Goal: Task Accomplishment & Management: Manage account settings

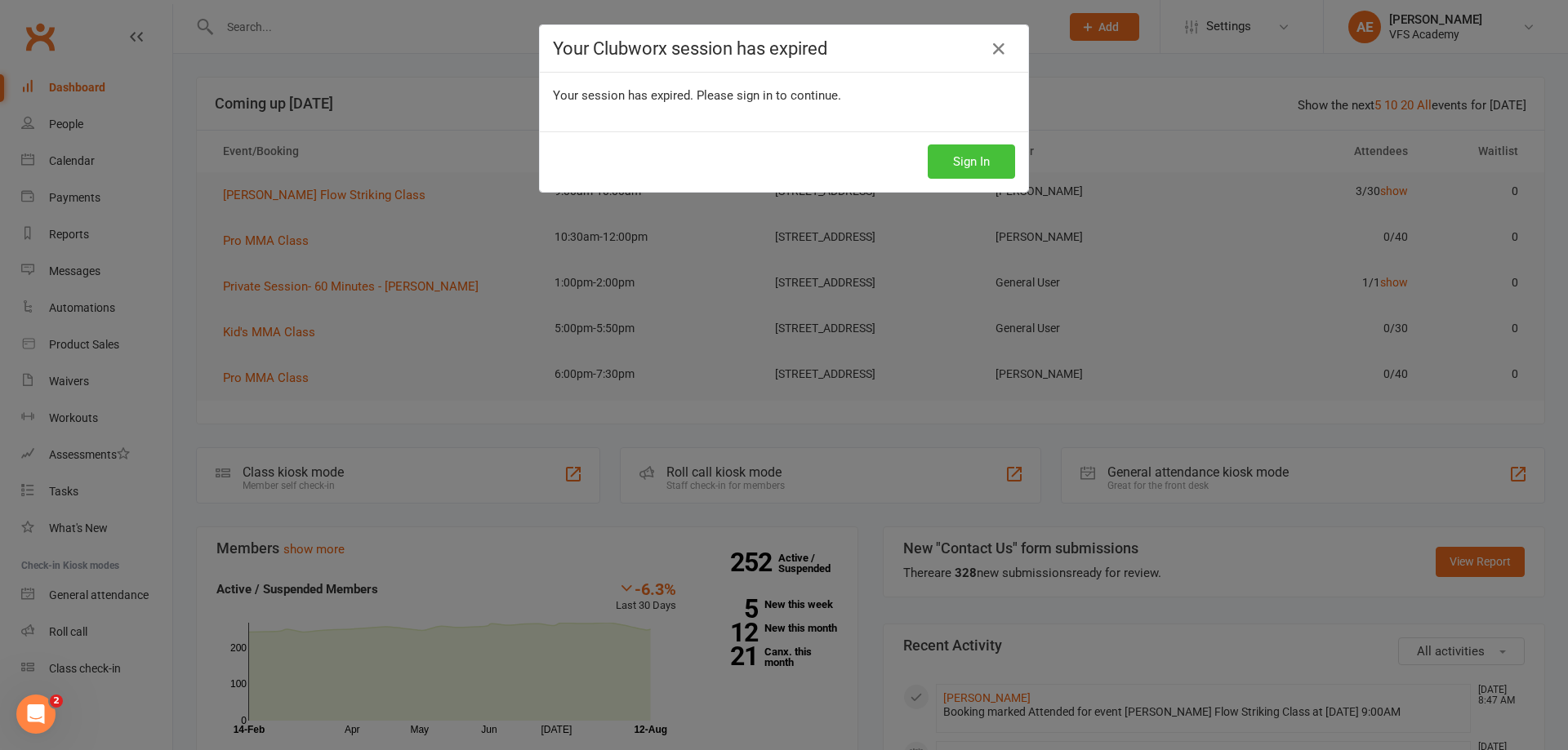
click at [979, 168] on button "Sign In" at bounding box center [971, 161] width 87 height 34
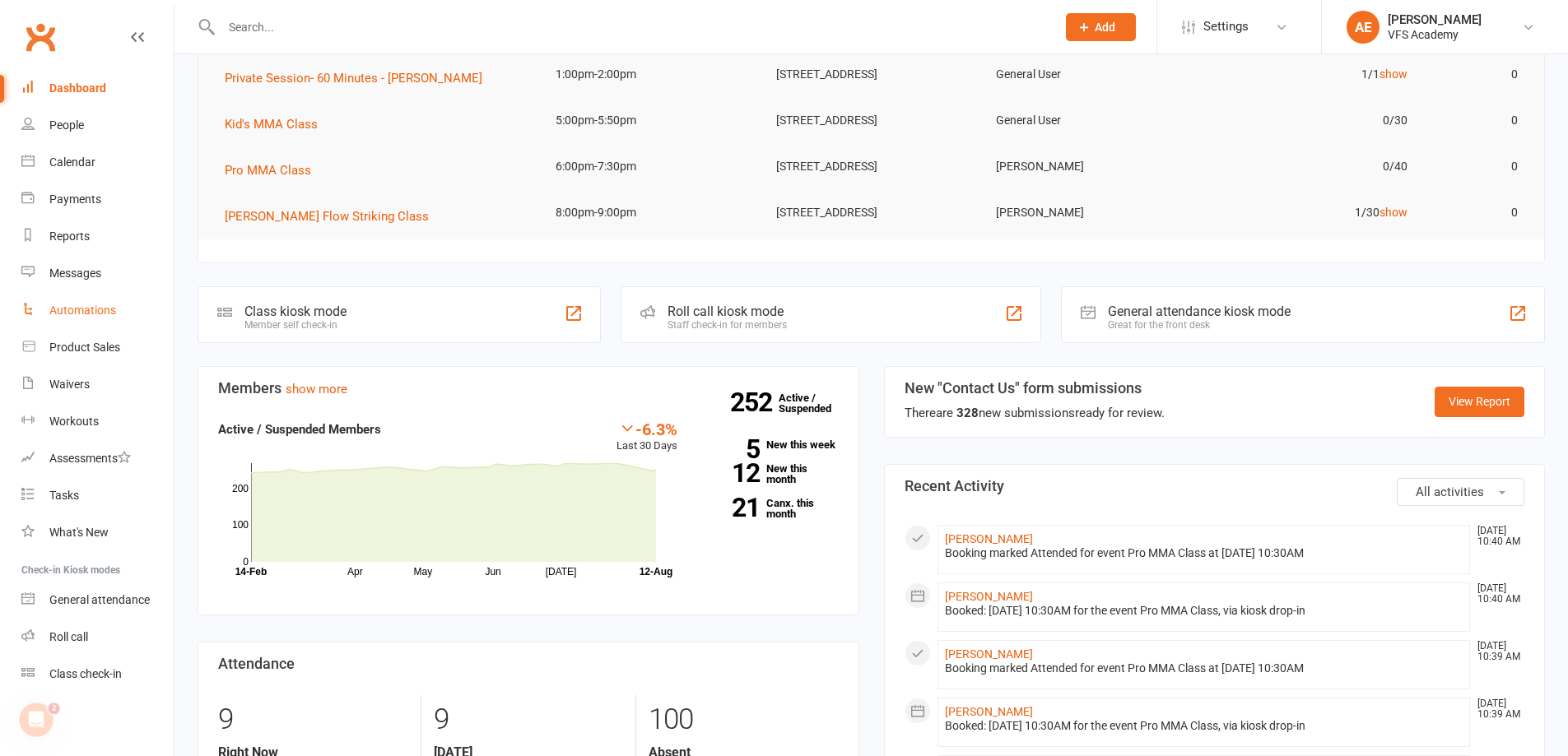
click at [84, 314] on div "Automations" at bounding box center [82, 310] width 67 height 13
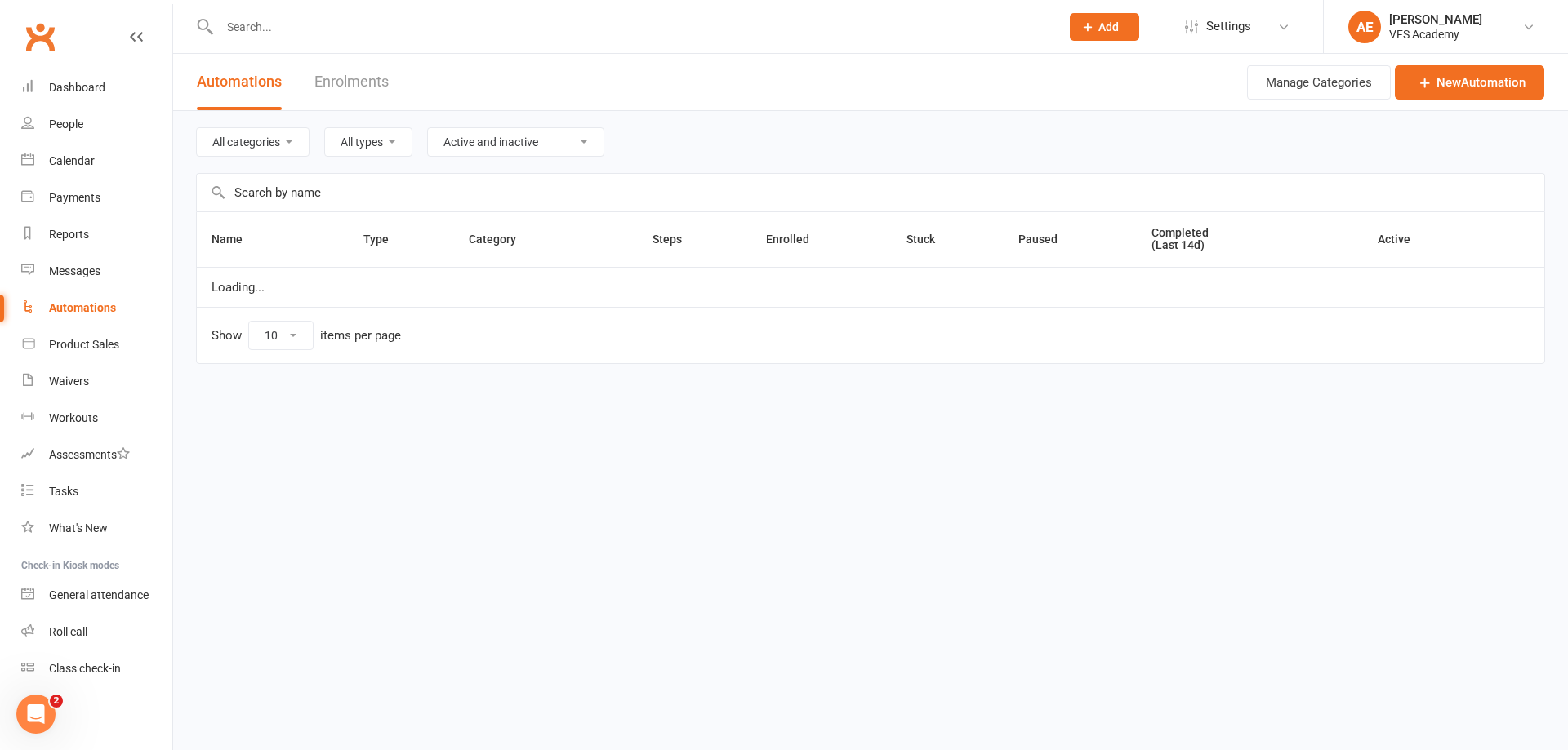
select select "100"
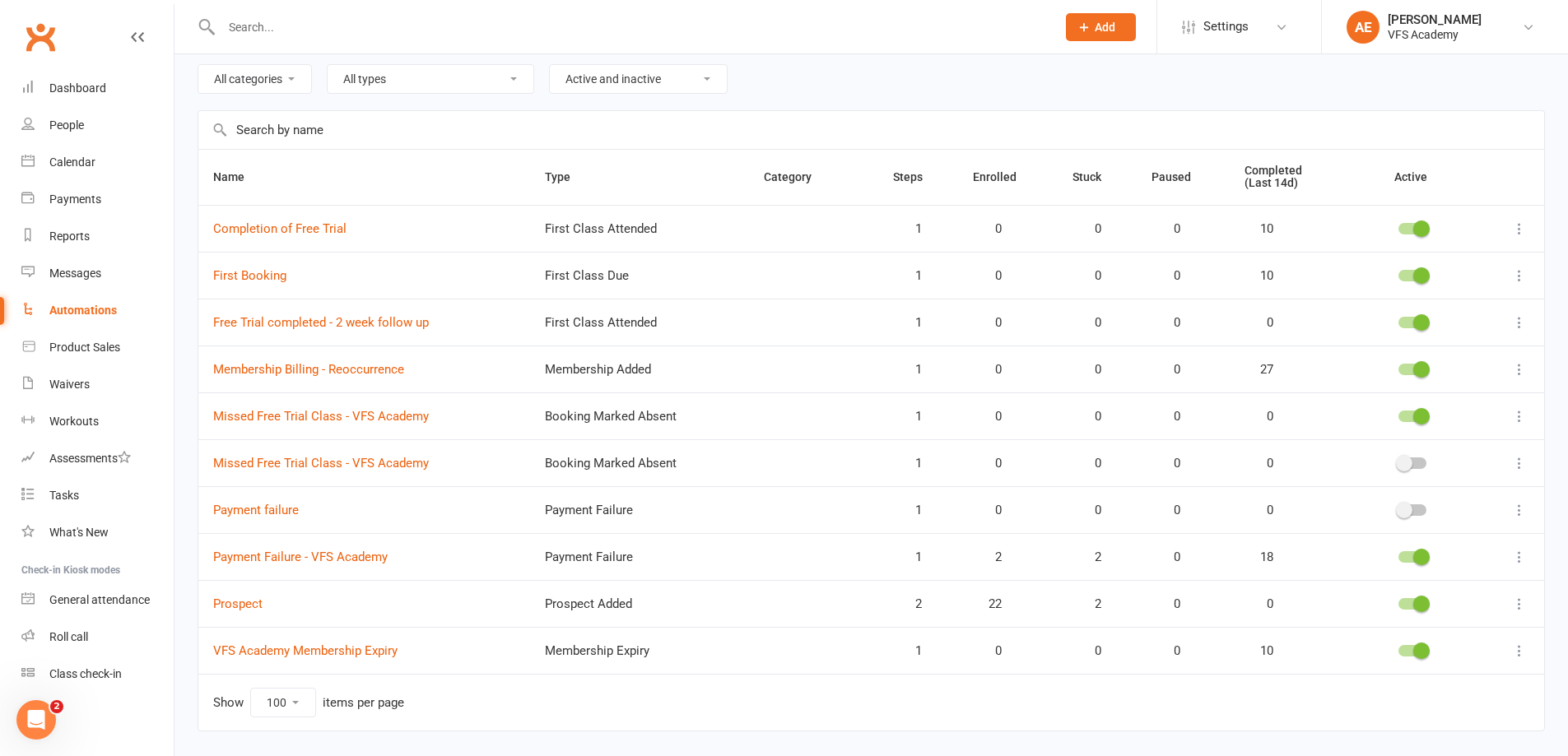
scroll to position [110, 0]
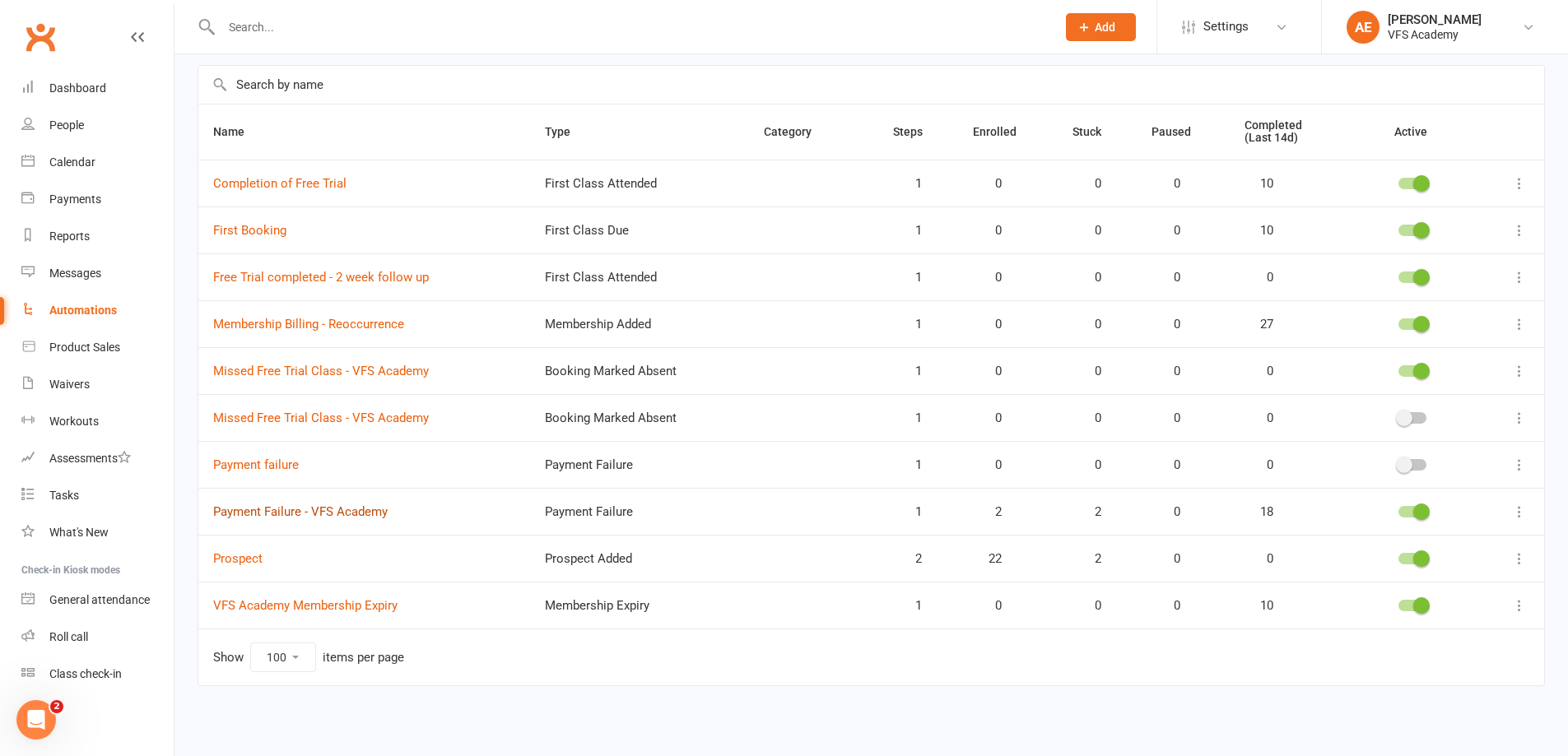
click at [262, 514] on link "Payment Failure - VFS Academy" at bounding box center [300, 512] width 175 height 15
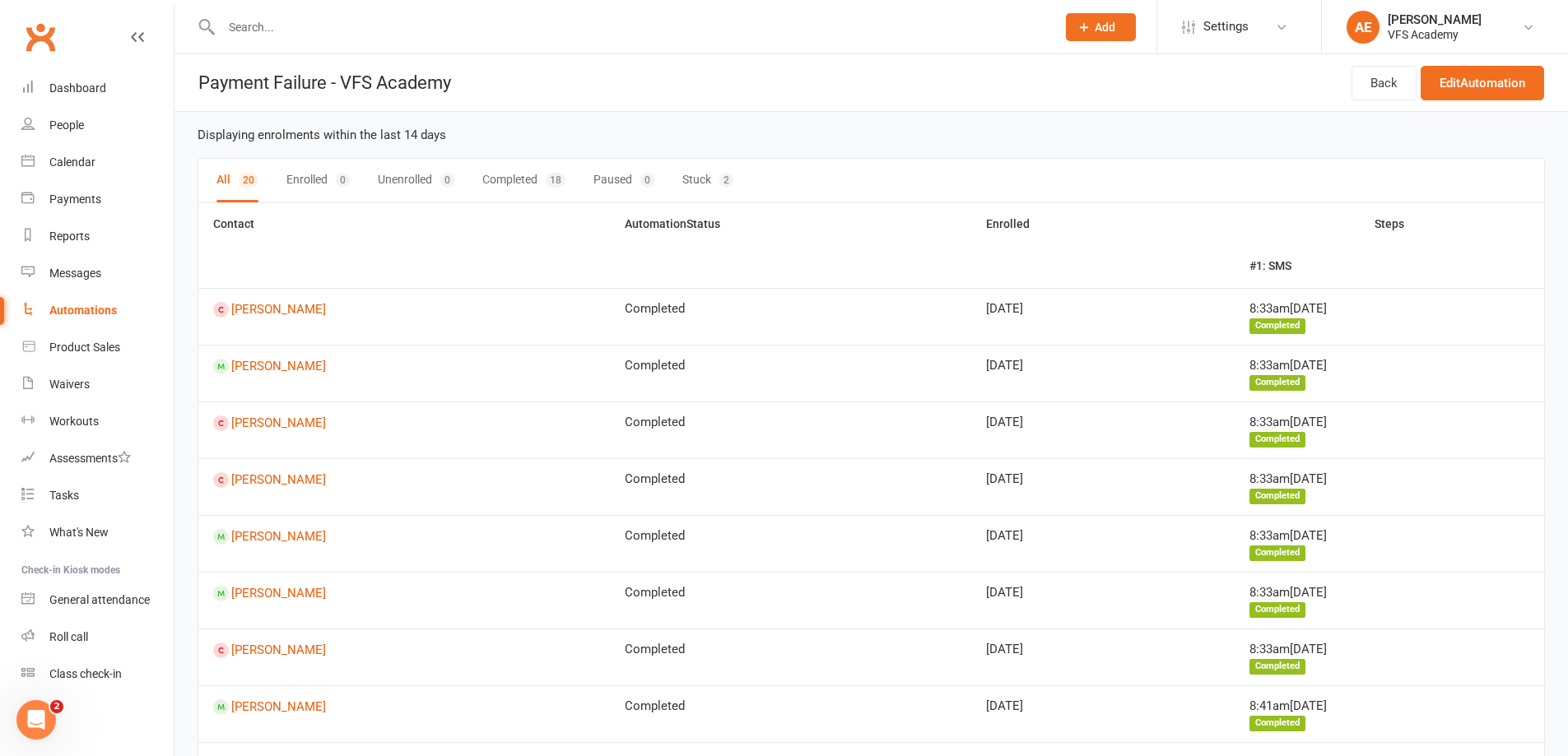
click at [273, 30] on input "text" at bounding box center [631, 27] width 828 height 23
click at [235, 26] on input "text" at bounding box center [631, 27] width 828 height 23
click at [277, 25] on input "text" at bounding box center [631, 27] width 828 height 23
click at [269, 24] on input "text" at bounding box center [631, 27] width 828 height 23
click at [240, 31] on input "text" at bounding box center [631, 27] width 828 height 23
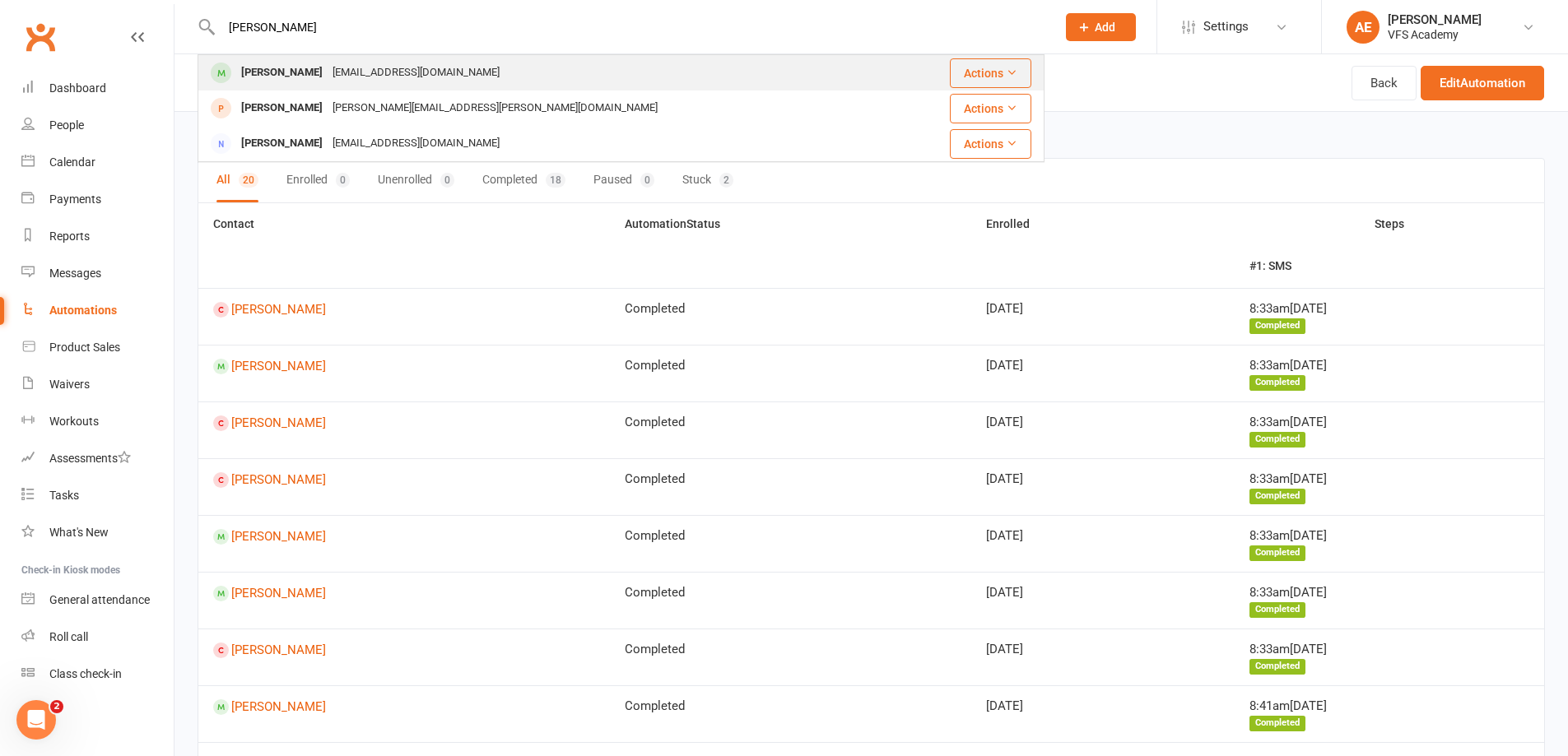
type input "[PERSON_NAME]"
click at [277, 73] on div "[PERSON_NAME]" at bounding box center [282, 73] width 91 height 24
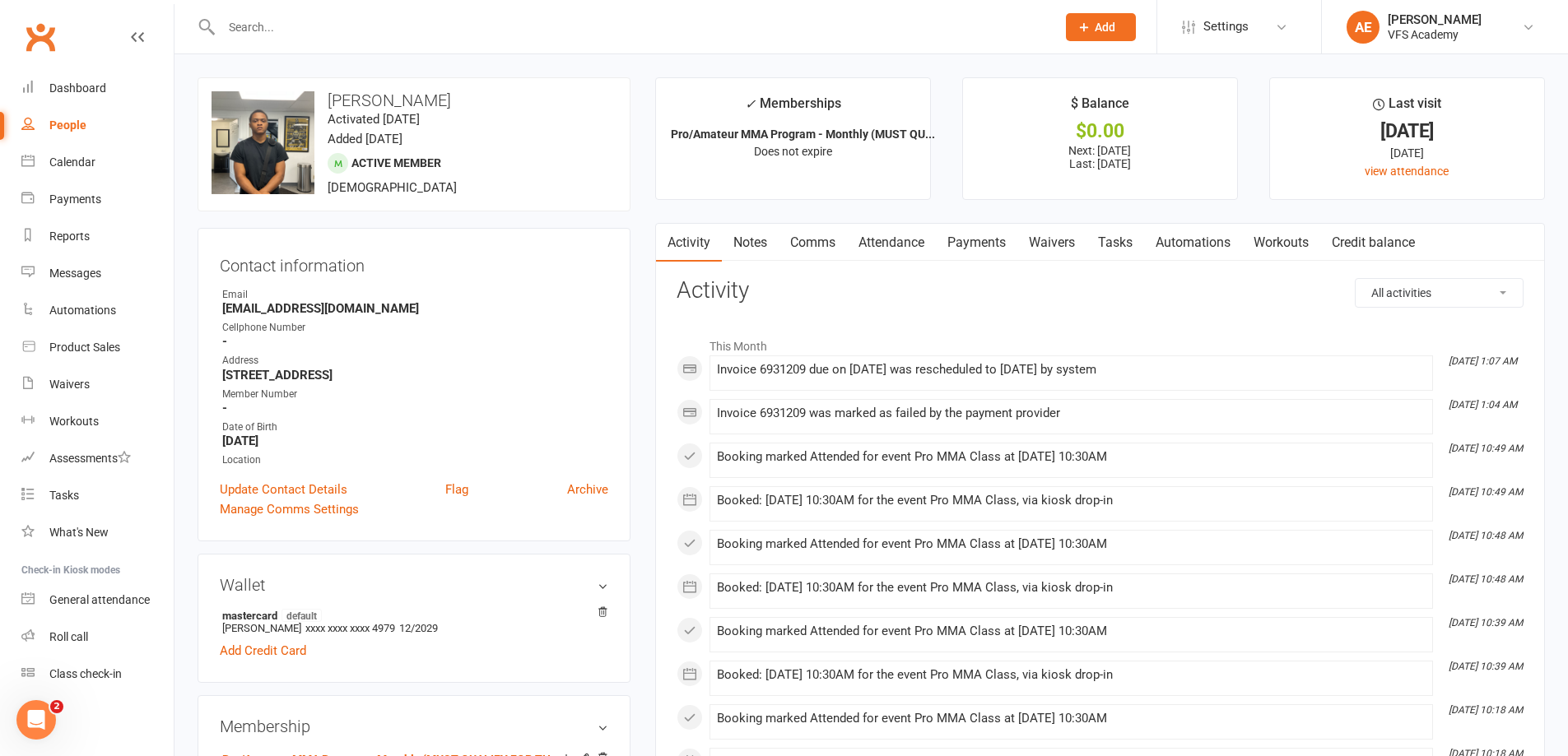
click at [995, 259] on link "Payments" at bounding box center [976, 242] width 81 height 37
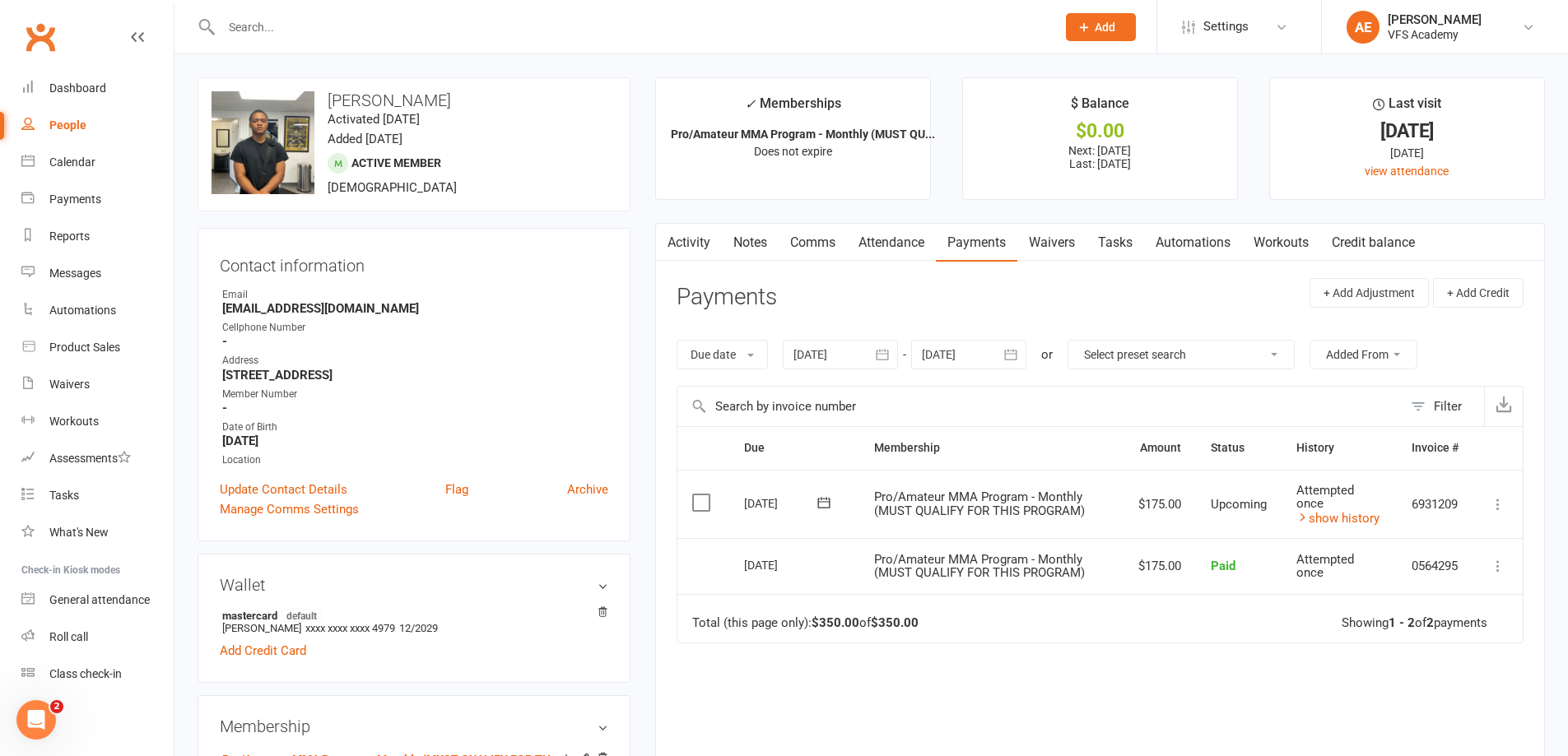
click at [702, 250] on link "Activity" at bounding box center [689, 242] width 66 height 37
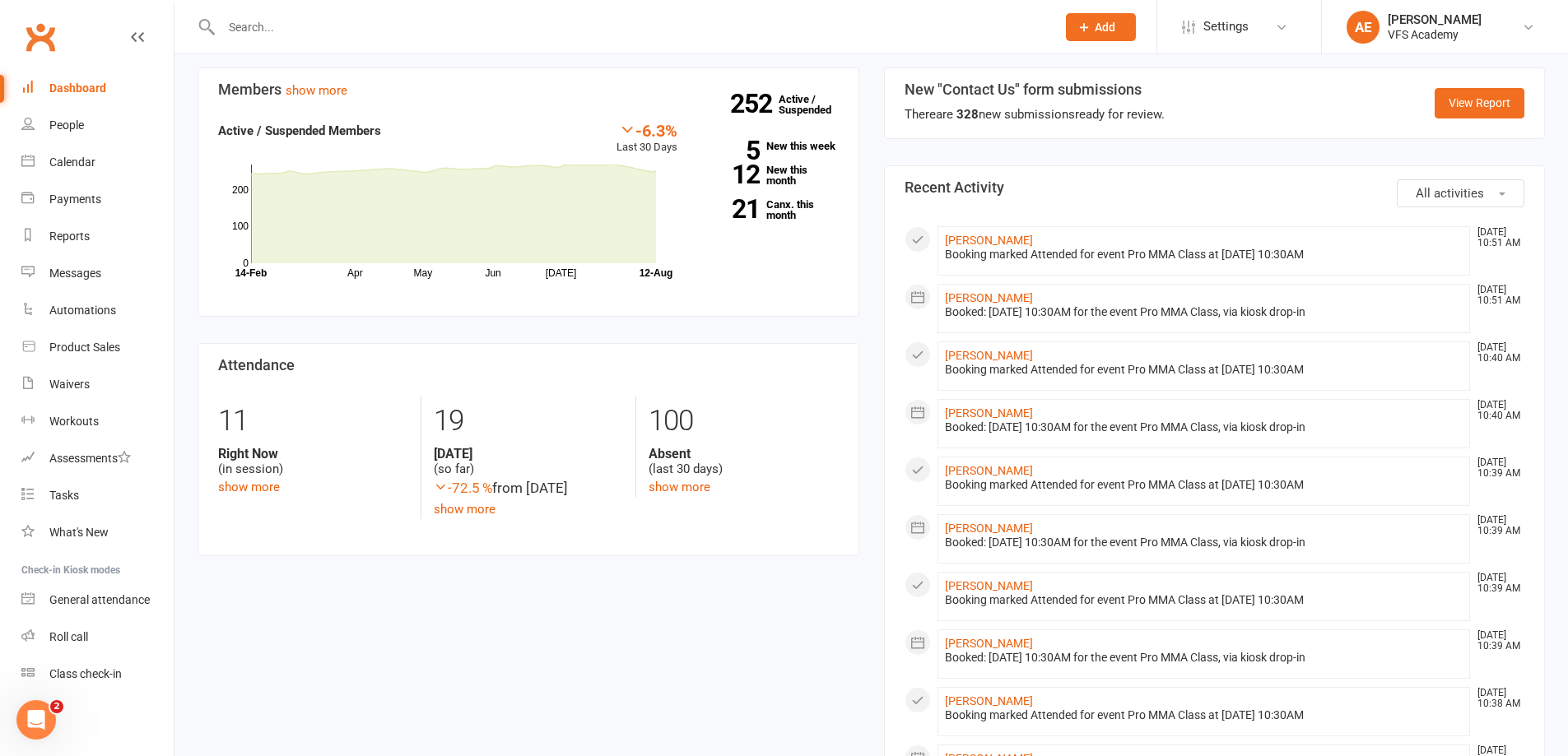
scroll to position [494, 0]
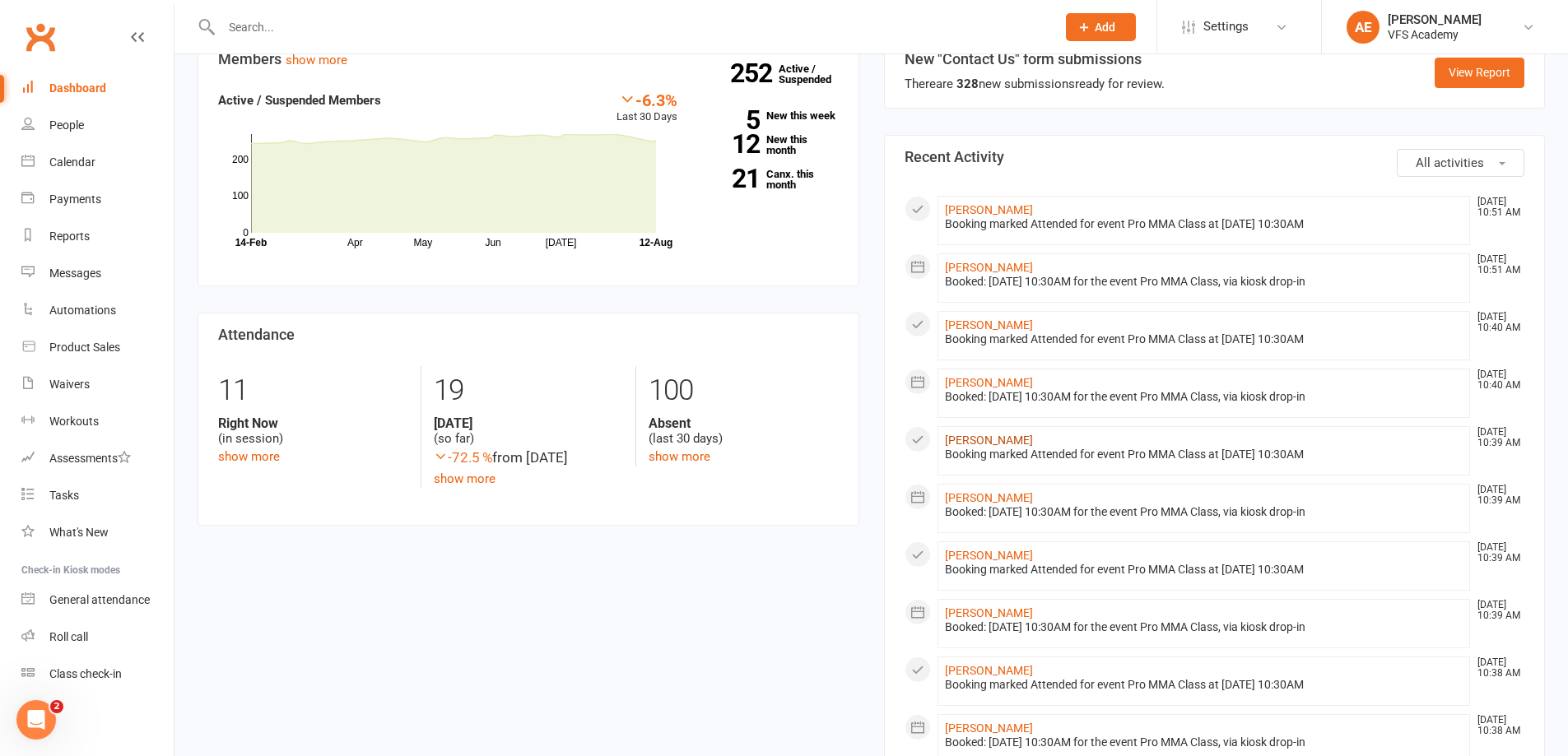
click at [969, 444] on link "[PERSON_NAME]" at bounding box center [989, 440] width 88 height 13
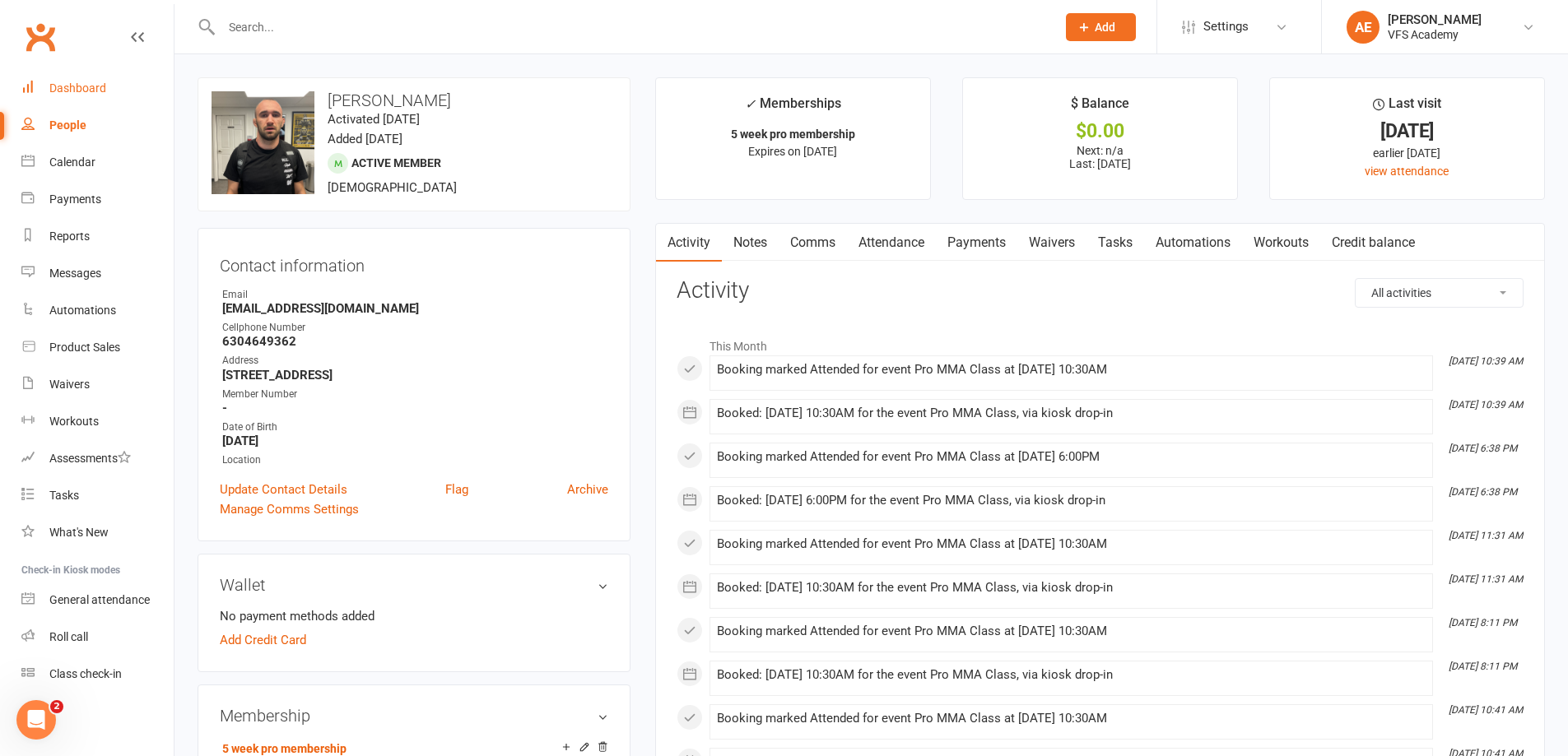
click at [93, 85] on div "Dashboard" at bounding box center [78, 88] width 57 height 13
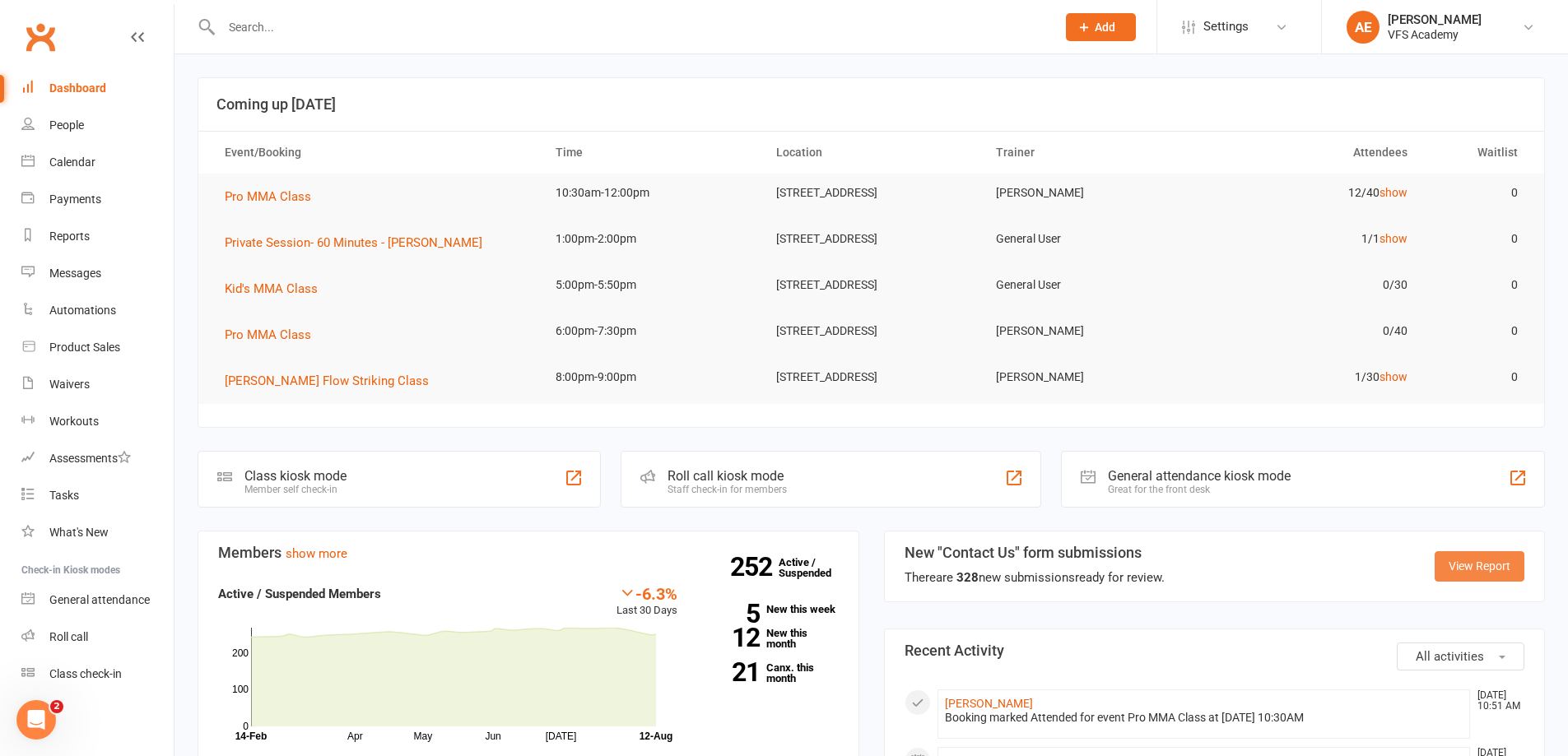
click at [1491, 568] on link "View Report" at bounding box center [1479, 566] width 90 height 29
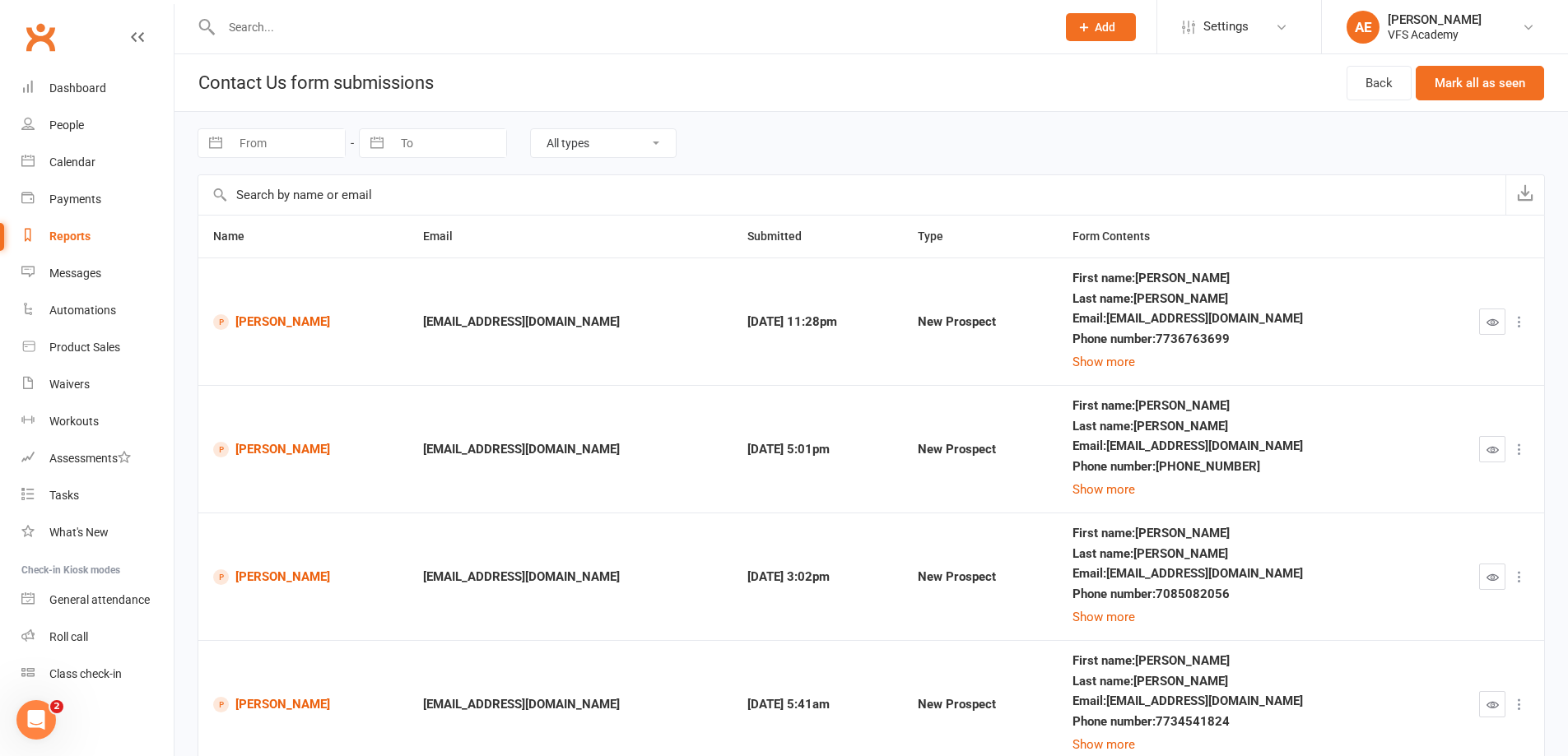
click at [363, 33] on input "text" at bounding box center [631, 27] width 828 height 23
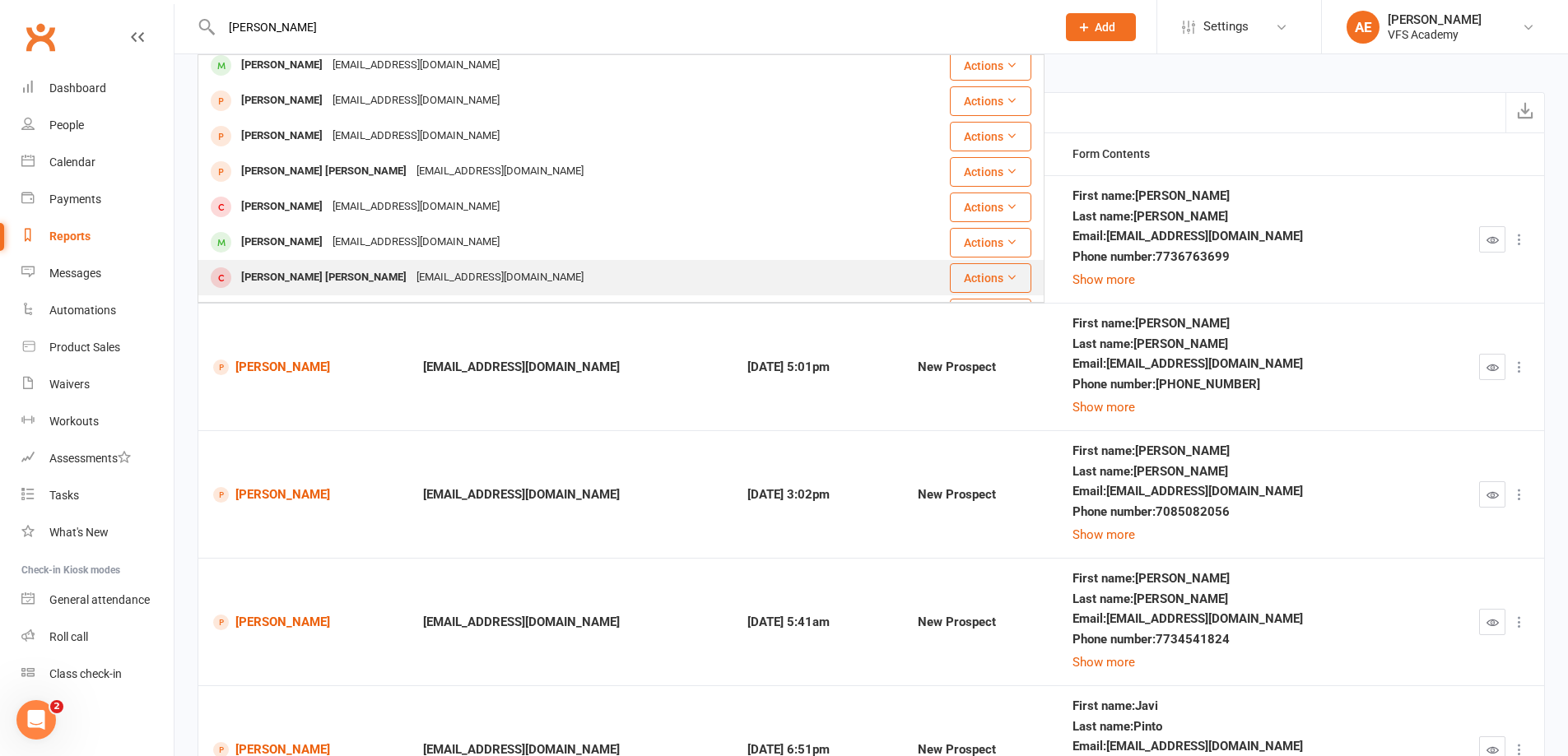
scroll to position [461, 0]
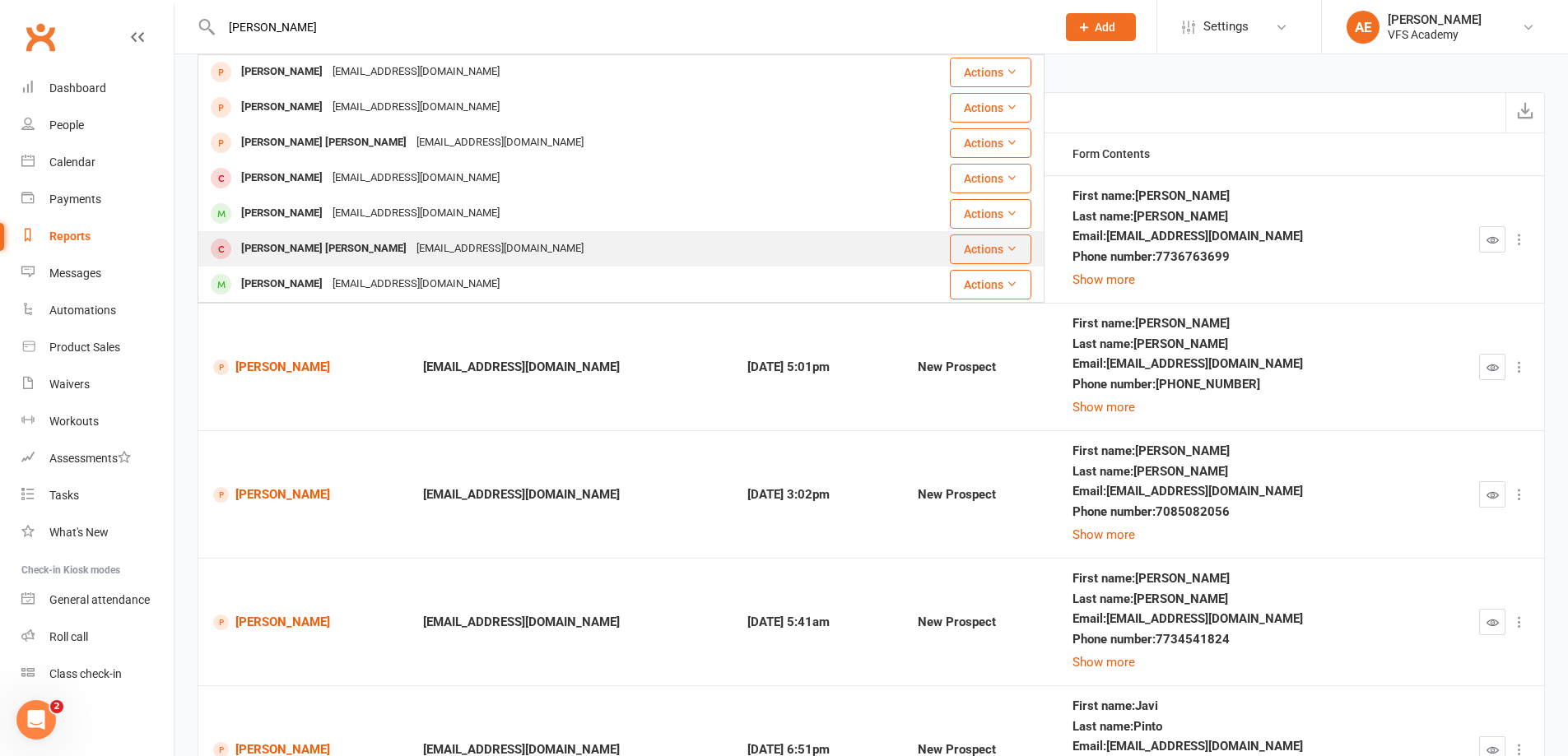
type input "jose fierr"
click at [344, 244] on div "Jose ignacio Ferreira muñoz" at bounding box center [324, 249] width 176 height 24
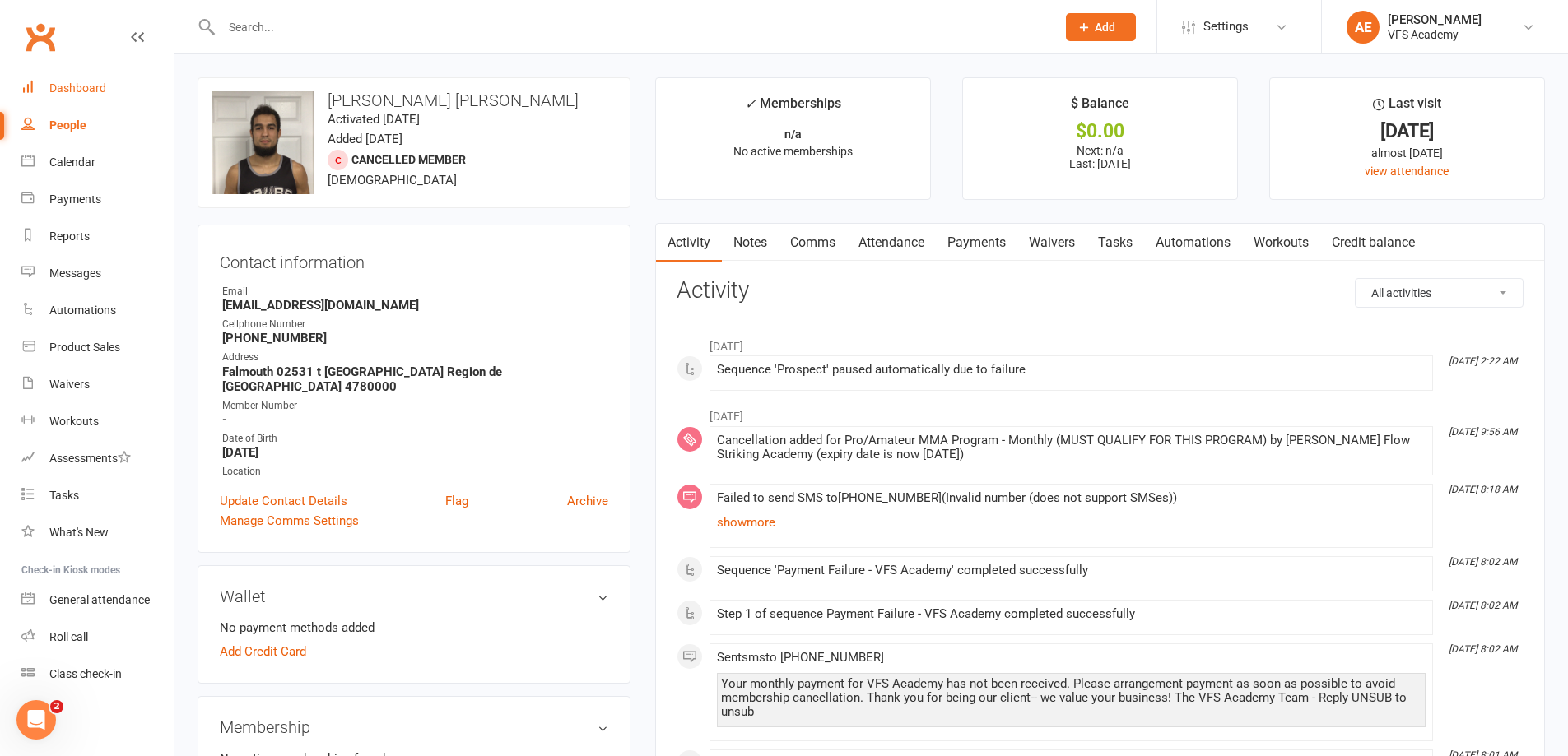
click at [81, 83] on div "Dashboard" at bounding box center [78, 88] width 57 height 13
